Goal: Information Seeking & Learning: Learn about a topic

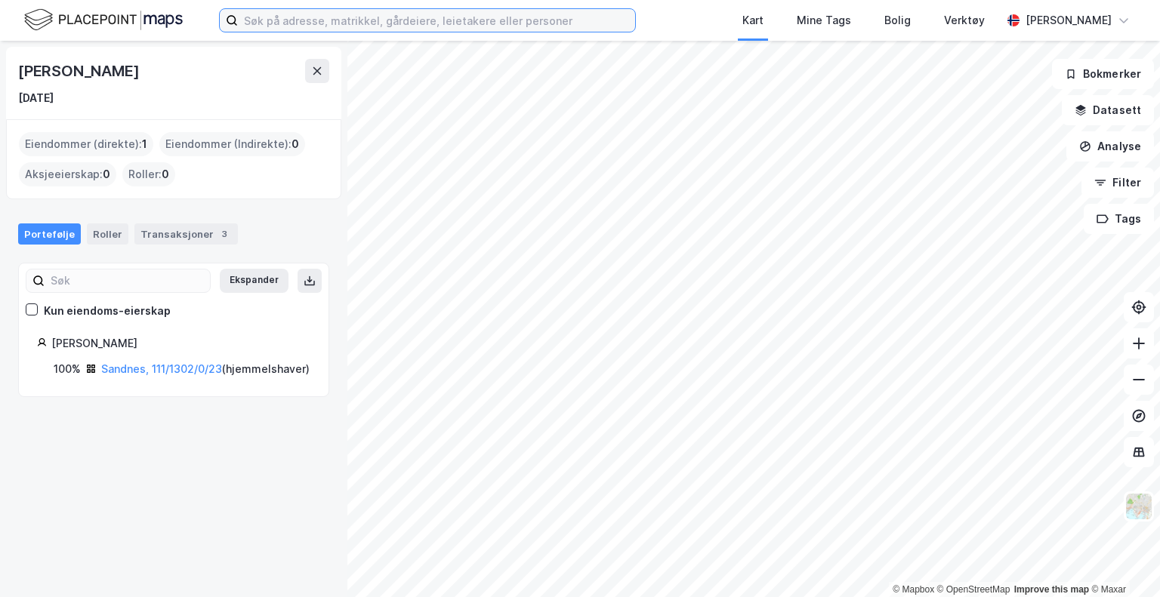
click at [451, 18] on input at bounding box center [436, 20] width 397 height 23
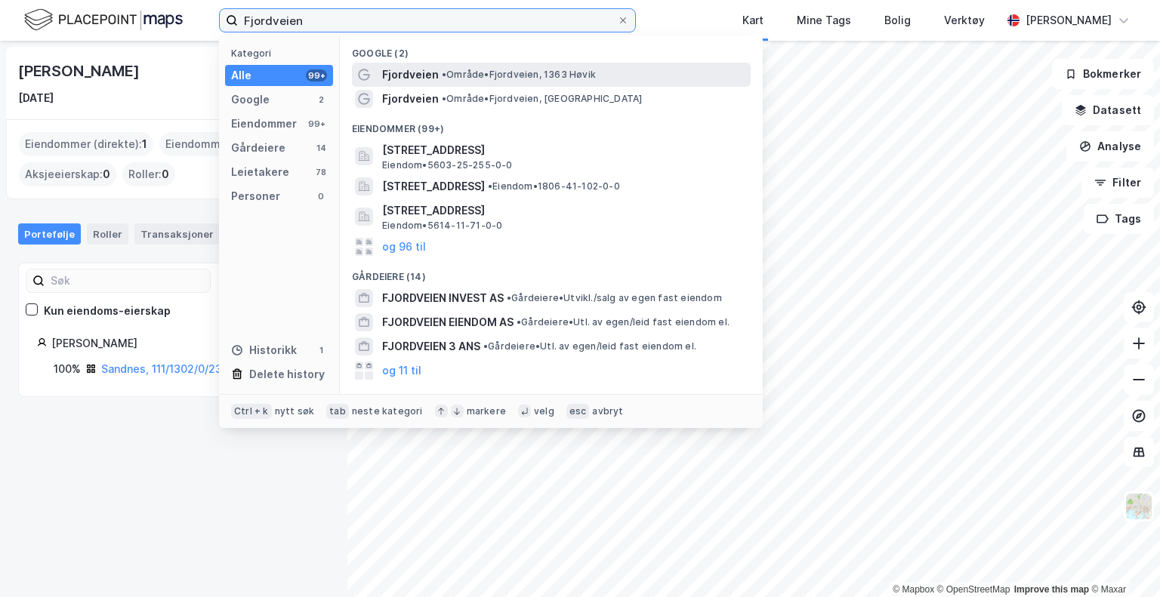
type input "Fjordveien"
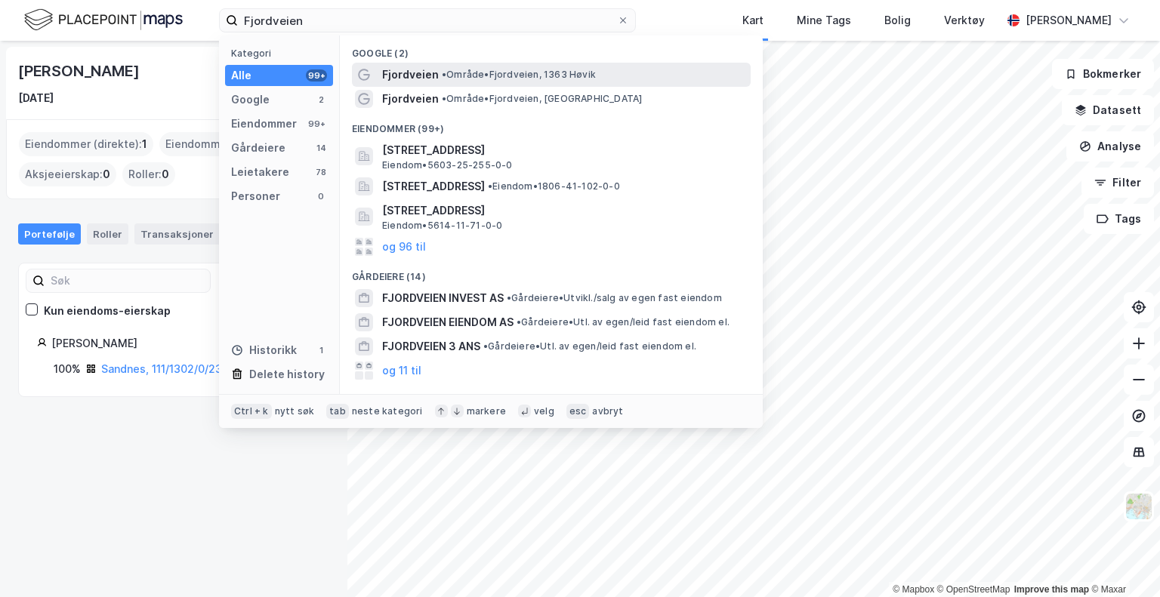
click at [442, 72] on span "•" at bounding box center [444, 74] width 5 height 11
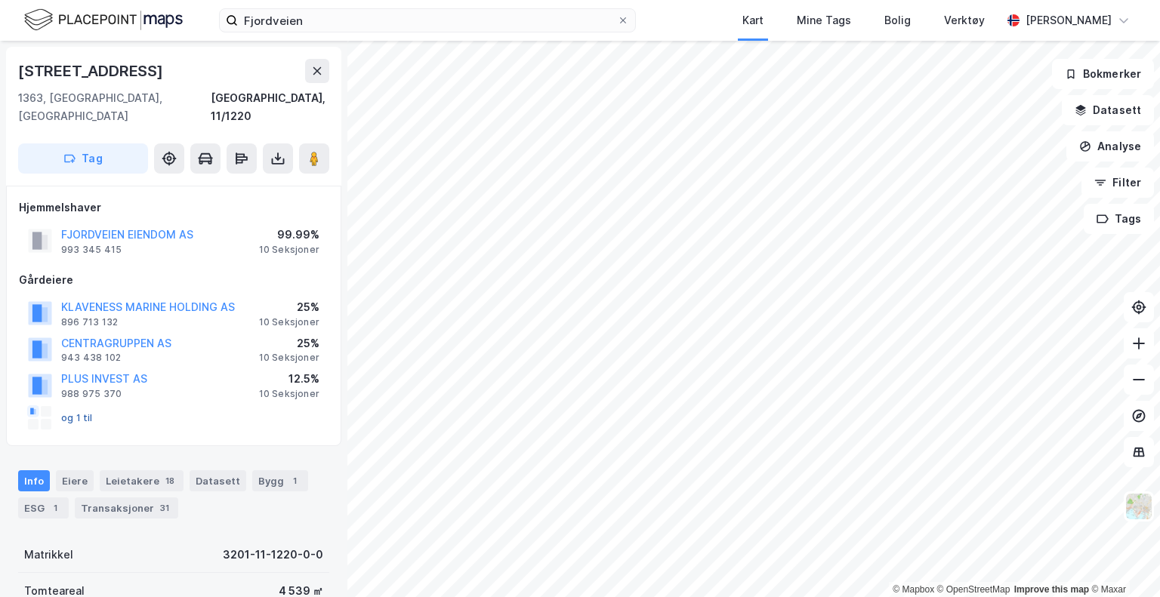
click at [0, 0] on button "og 1 til" at bounding box center [0, 0] width 0 height 0
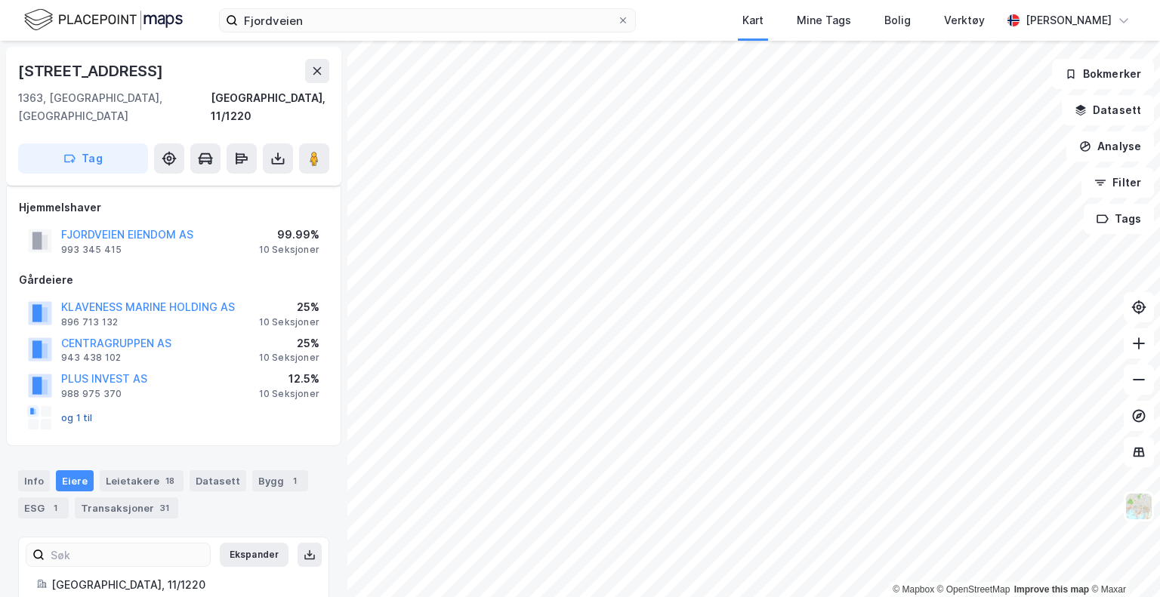
scroll to position [244, 0]
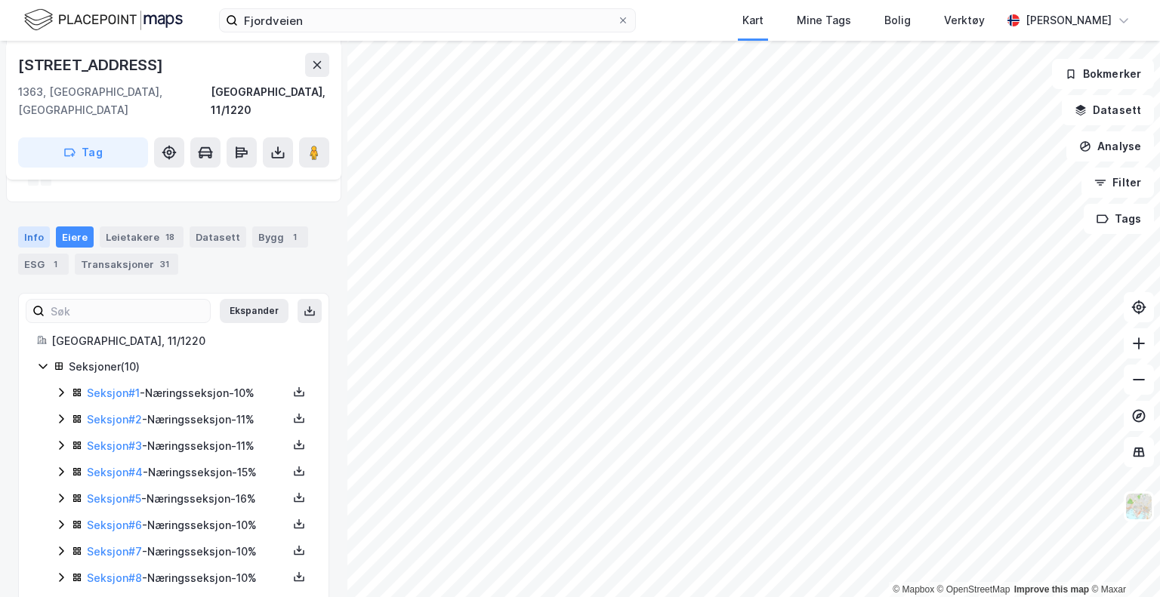
click at [29, 226] on div "Info" at bounding box center [34, 236] width 32 height 21
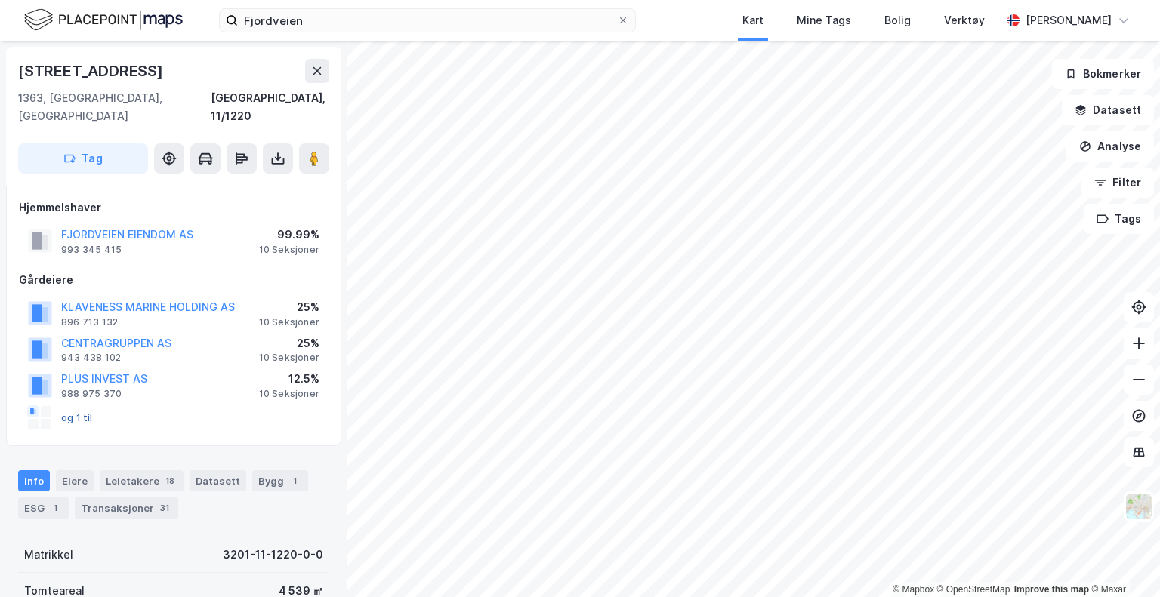
click at [0, 0] on button "og 1 til" at bounding box center [0, 0] width 0 height 0
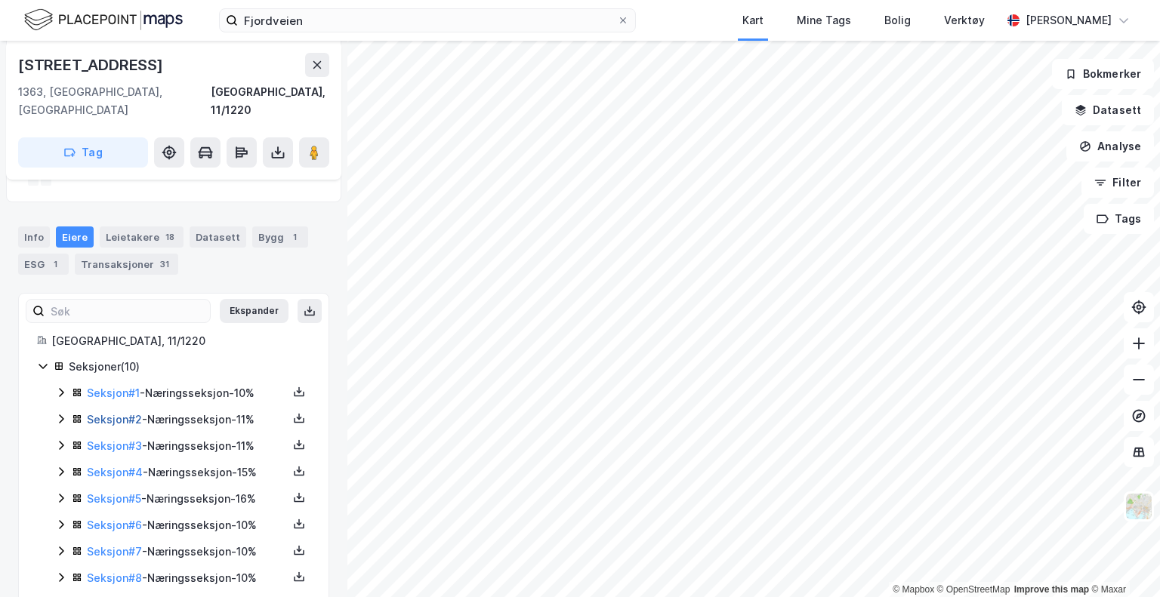
scroll to position [306, 0]
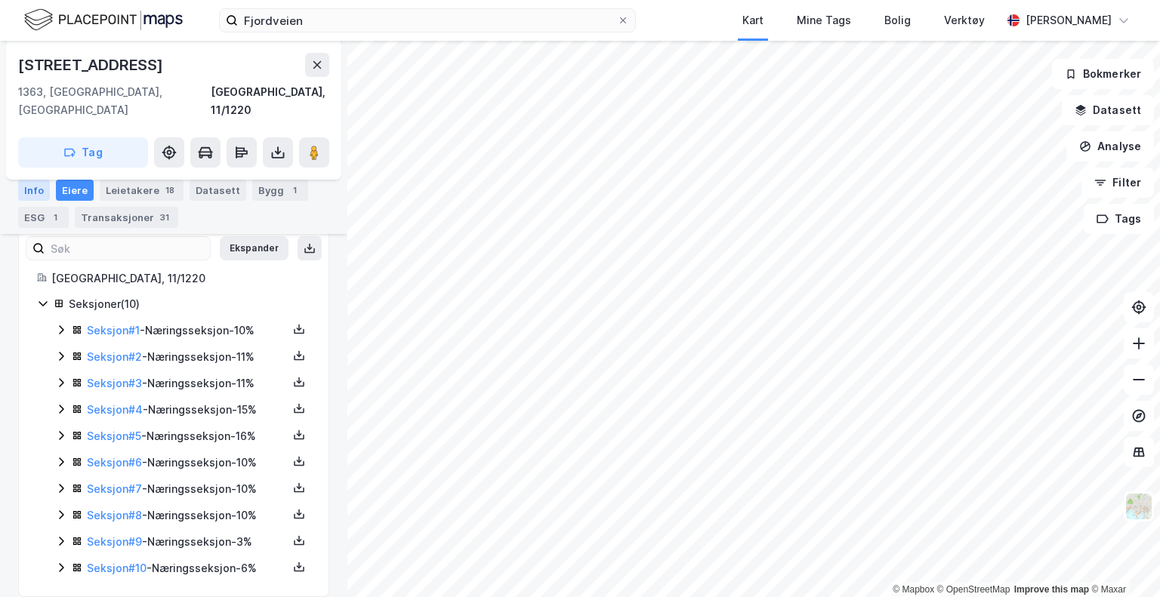
click at [30, 199] on div "Info" at bounding box center [34, 190] width 32 height 21
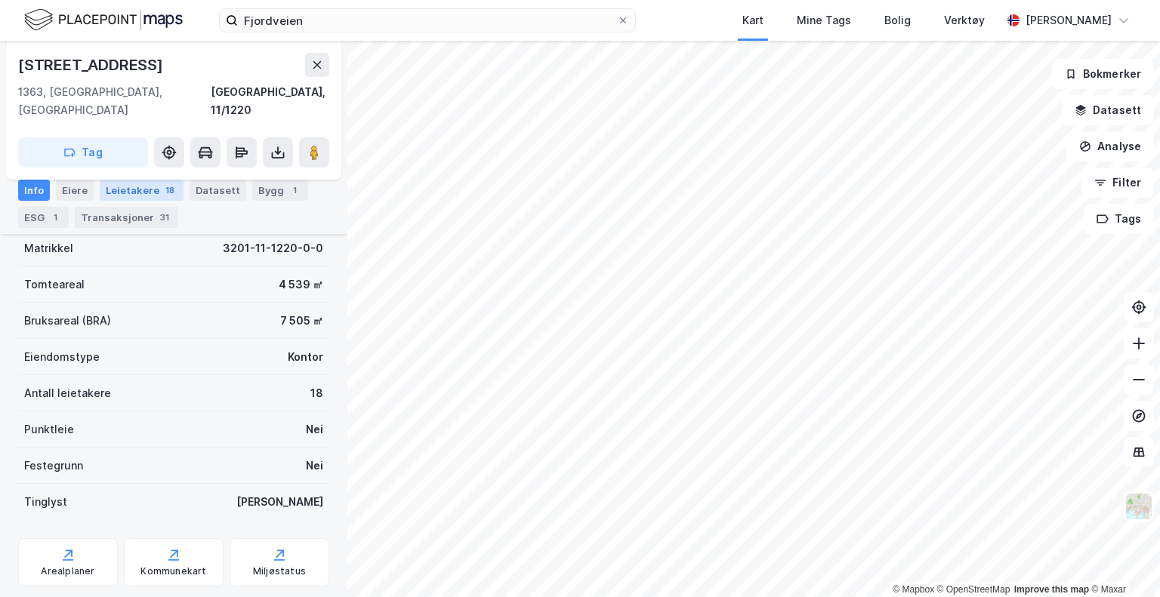
click at [147, 195] on div "Leietakere 18" at bounding box center [142, 190] width 84 height 21
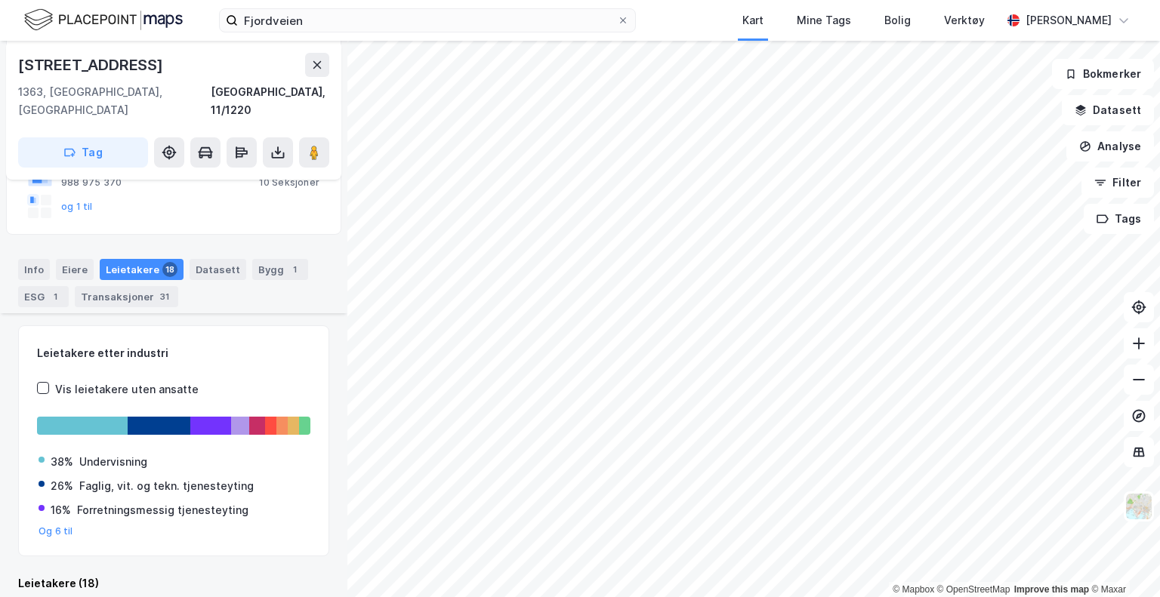
scroll to position [306, 0]
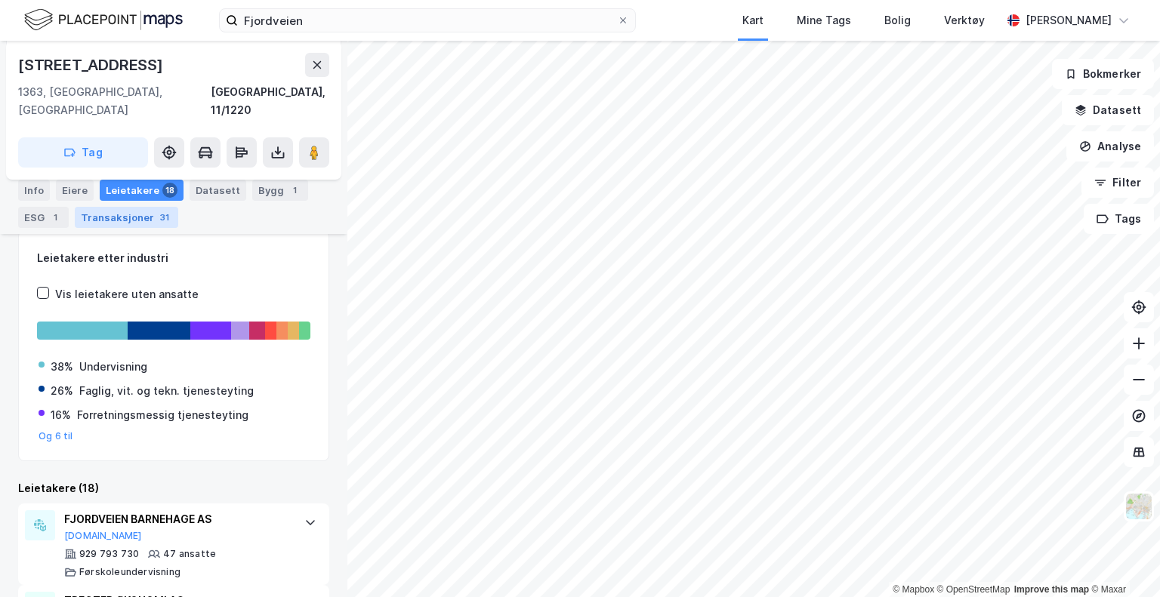
click at [103, 214] on div "Transaksjoner 31" at bounding box center [126, 217] width 103 height 21
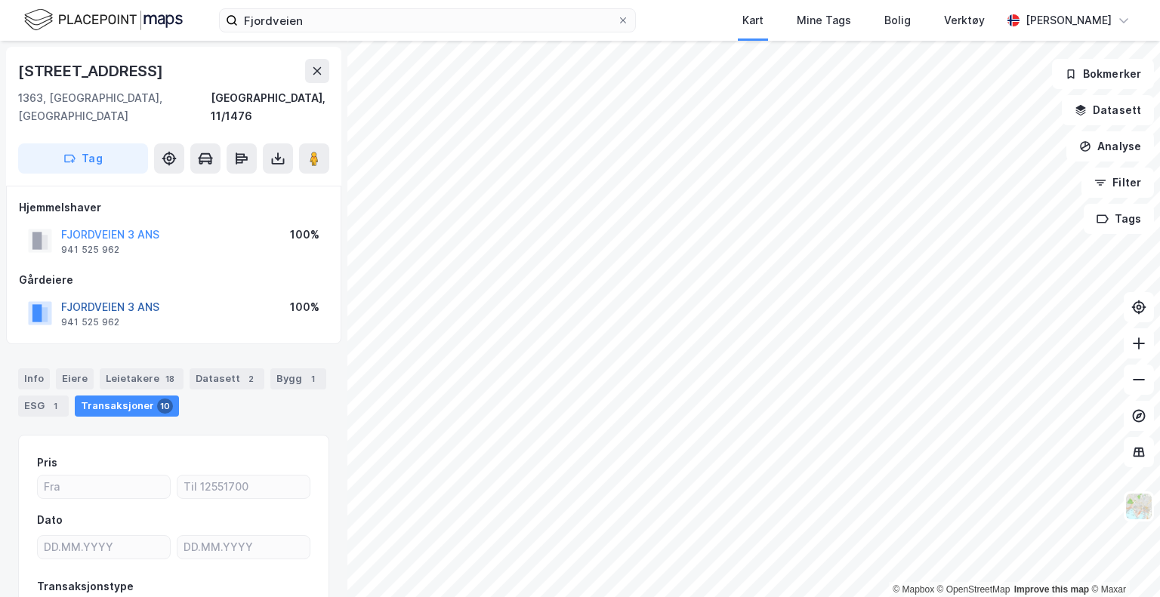
click at [0, 0] on button "FJORDVEIEN 3 ANS" at bounding box center [0, 0] width 0 height 0
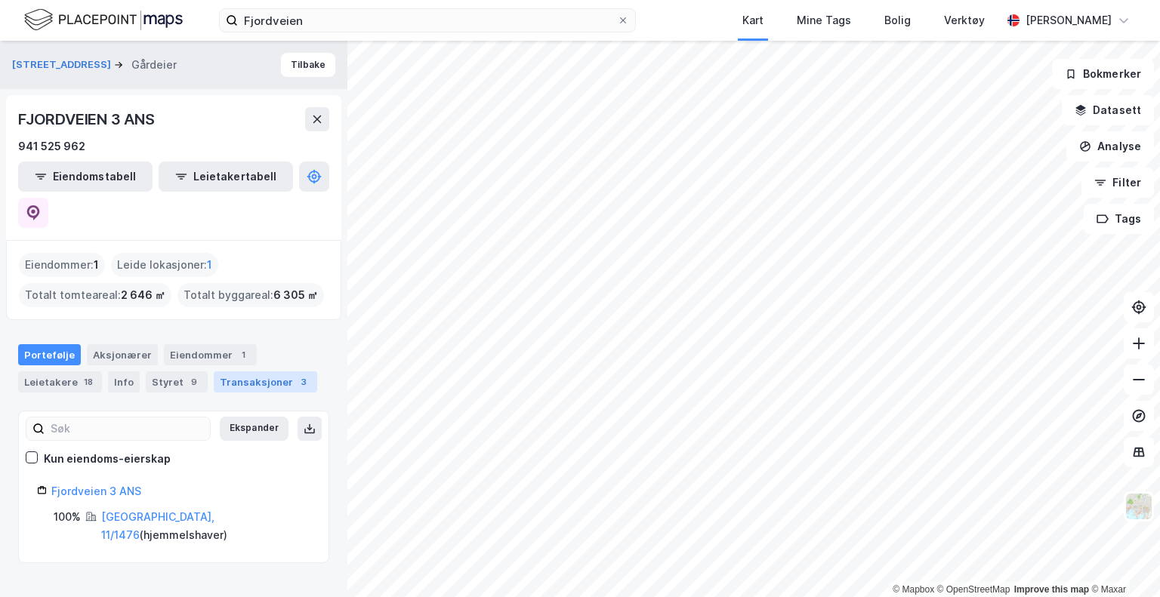
click at [233, 371] on div "Transaksjoner 3" at bounding box center [265, 381] width 103 height 21
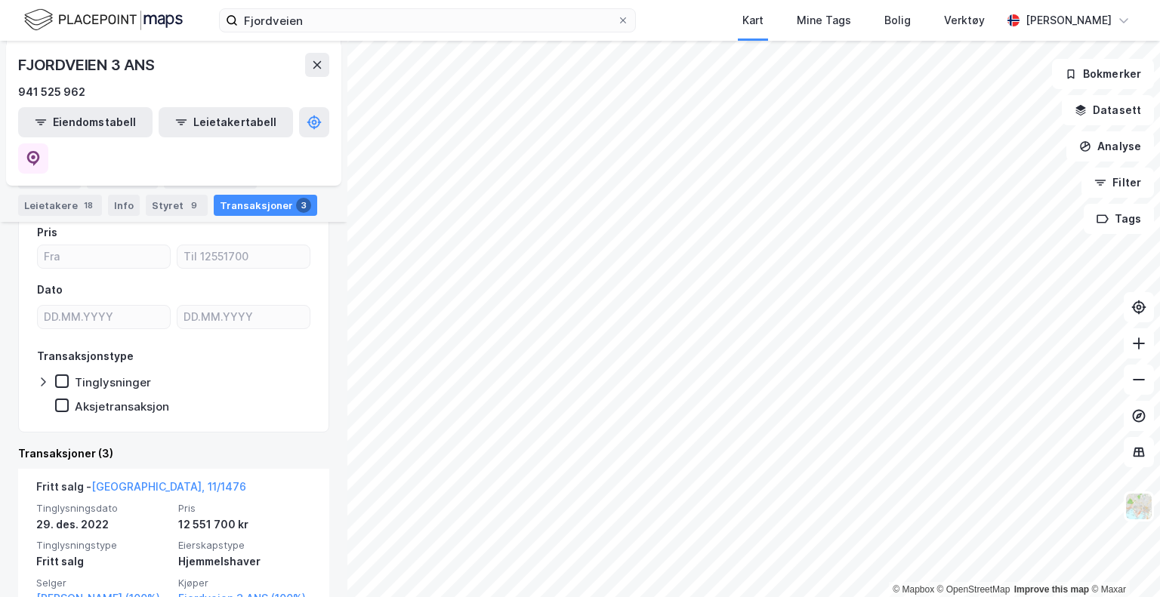
scroll to position [229, 0]
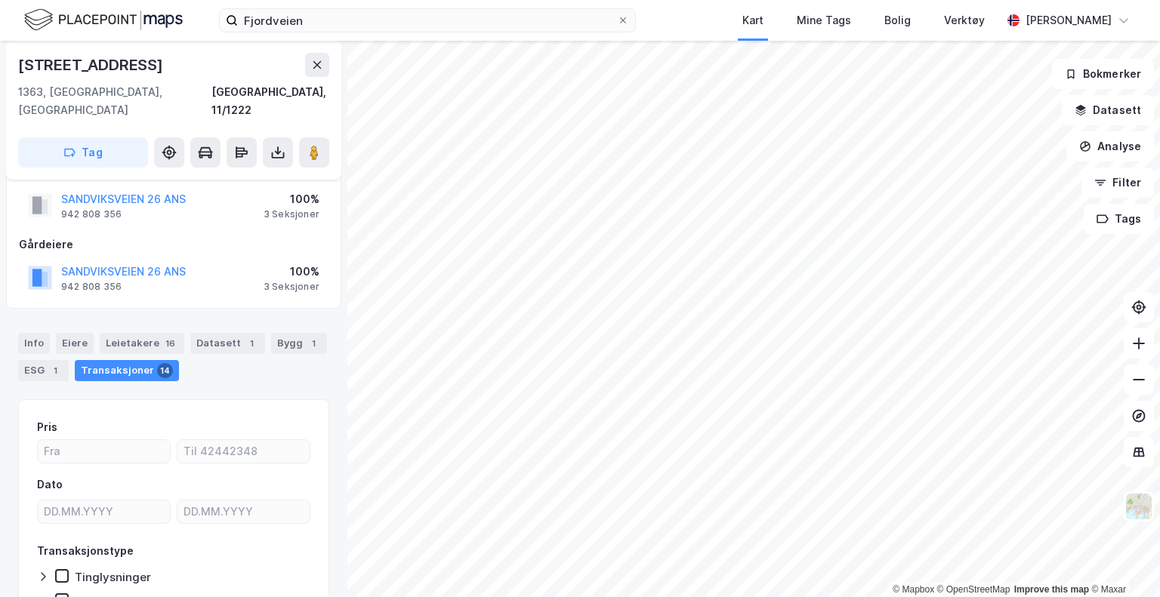
scroll to position [36, 0]
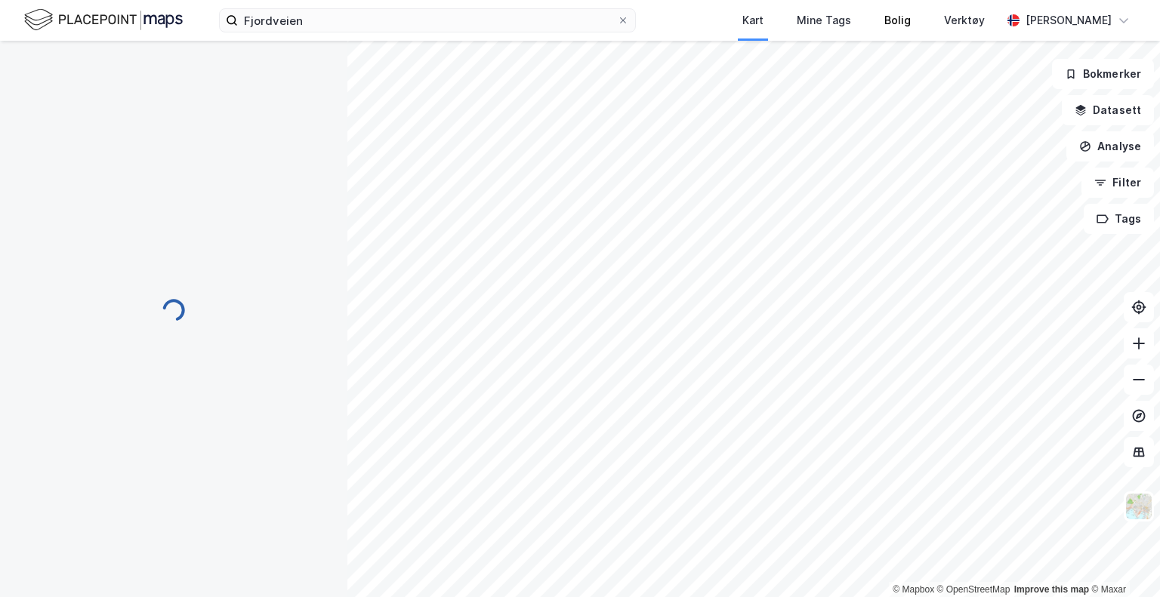
scroll to position [36, 0]
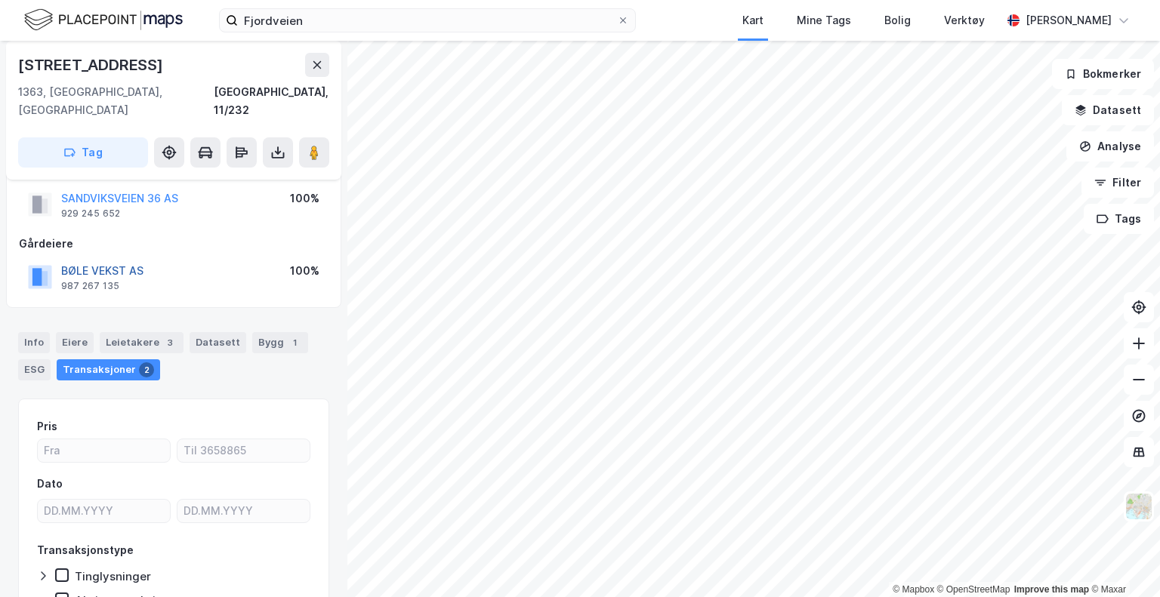
click at [0, 0] on button "BØLE VEKST AS" at bounding box center [0, 0] width 0 height 0
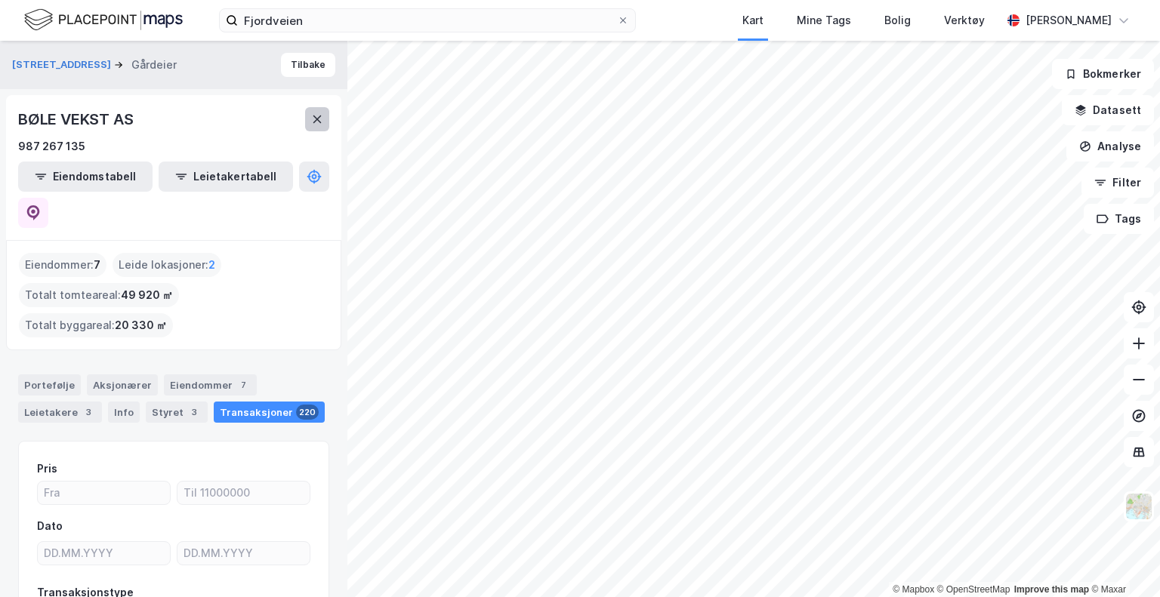
click at [321, 120] on icon at bounding box center [317, 119] width 12 height 12
